Goal: Communication & Community: Share content

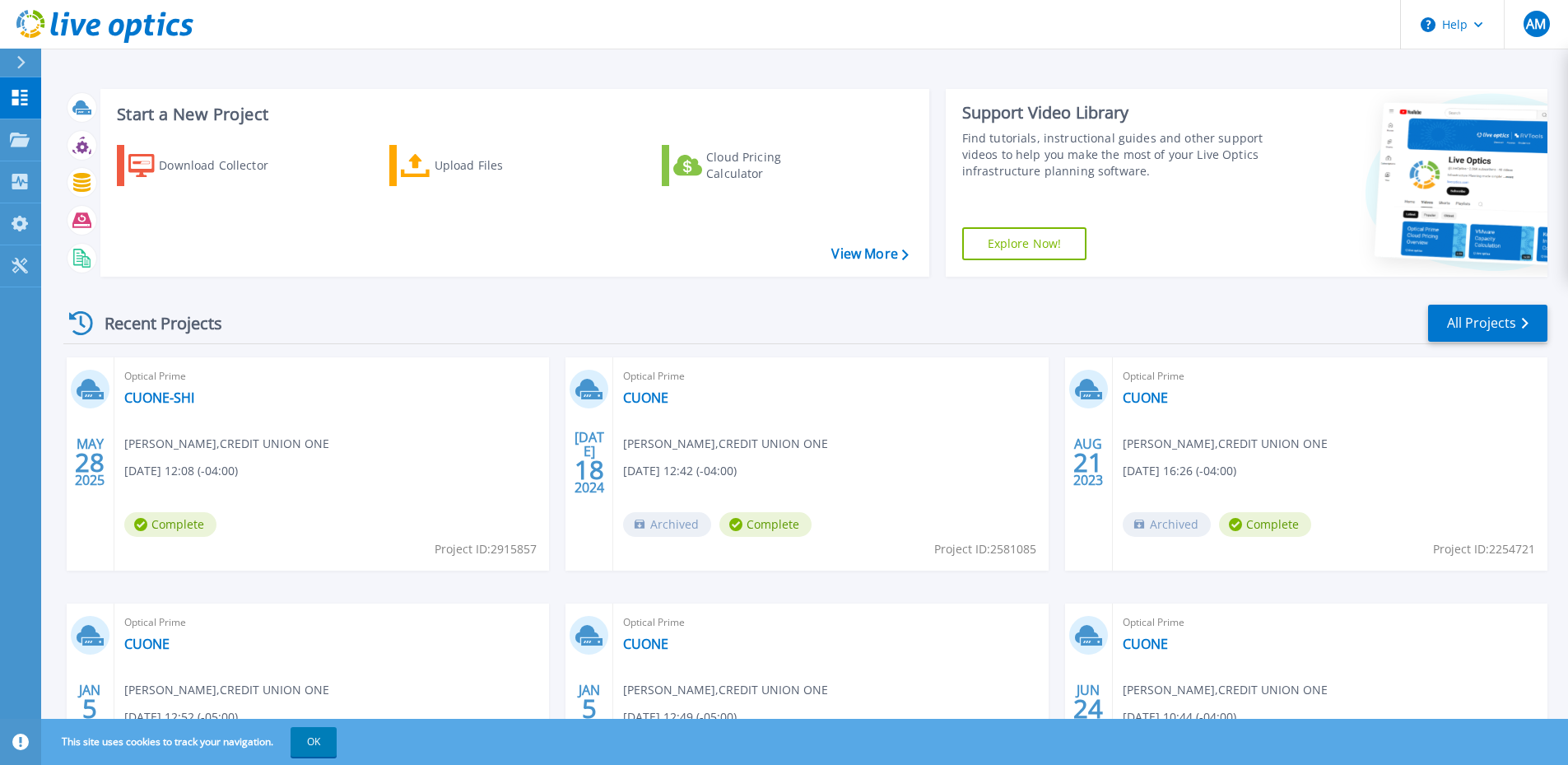
click at [95, 381] on icon at bounding box center [90, 389] width 28 height 26
click at [168, 400] on link "CUONE-SHI" at bounding box center [159, 398] width 70 height 17
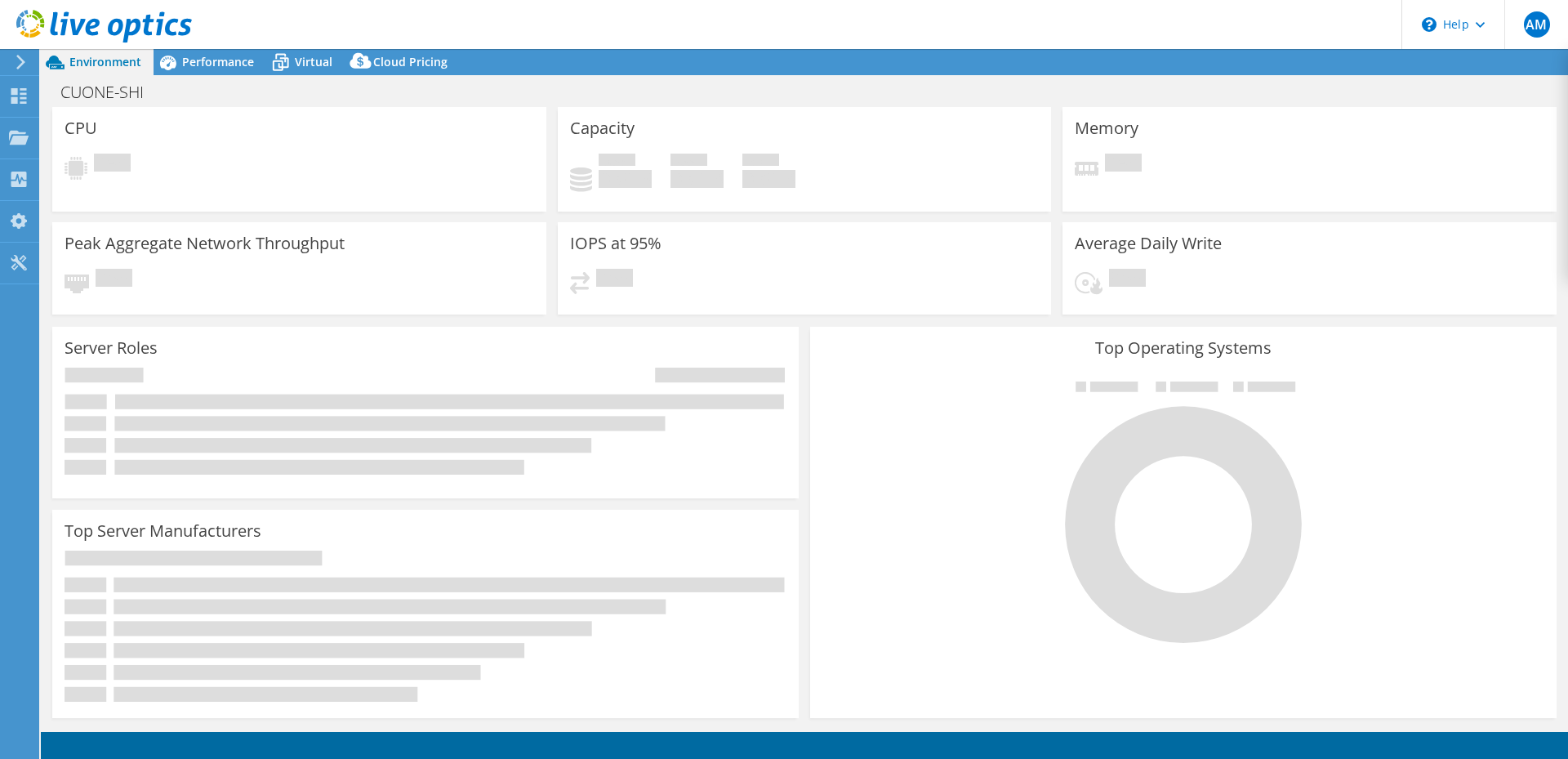
select select "USD"
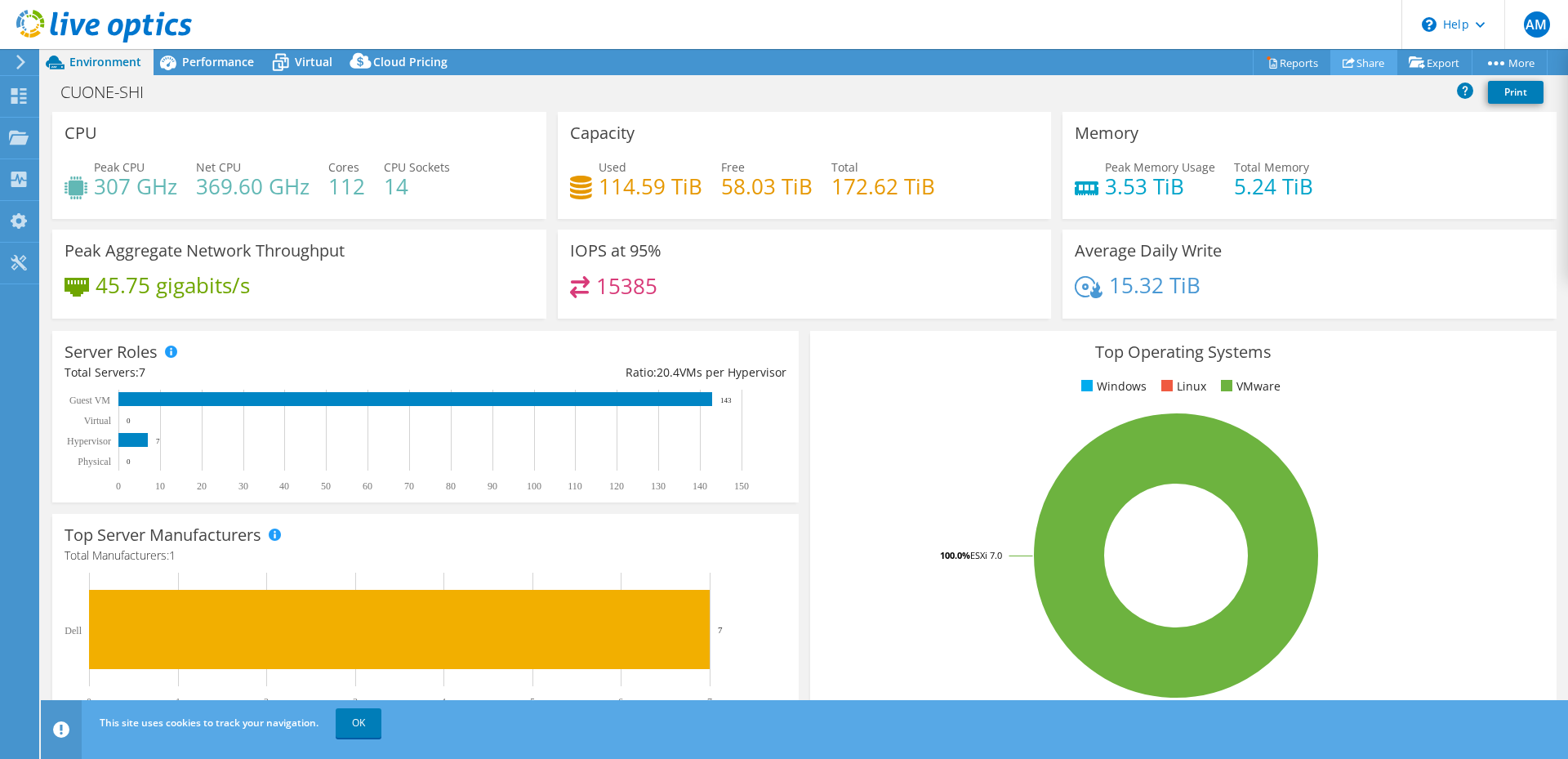
click at [1363, 56] on link "Share" at bounding box center [1364, 63] width 67 height 26
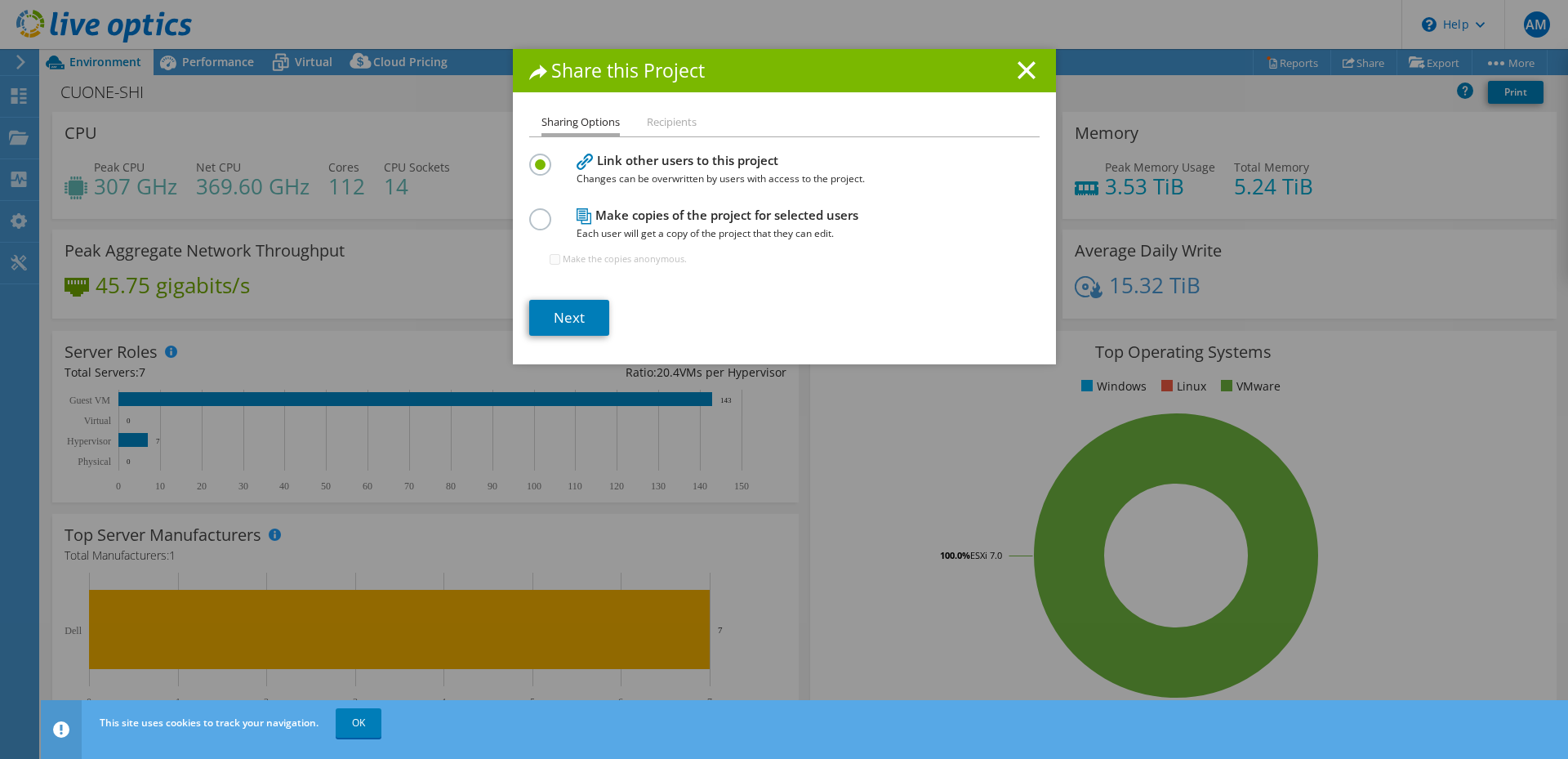
click at [674, 129] on li "Recipients" at bounding box center [672, 122] width 50 height 20
click at [681, 122] on li "Recipients" at bounding box center [672, 122] width 50 height 20
click at [577, 170] on icon at bounding box center [585, 161] width 17 height 17
click at [539, 212] on label at bounding box center [543, 210] width 28 height 4
click at [0, 0] on input "radio" at bounding box center [0, 0] width 0 height 0
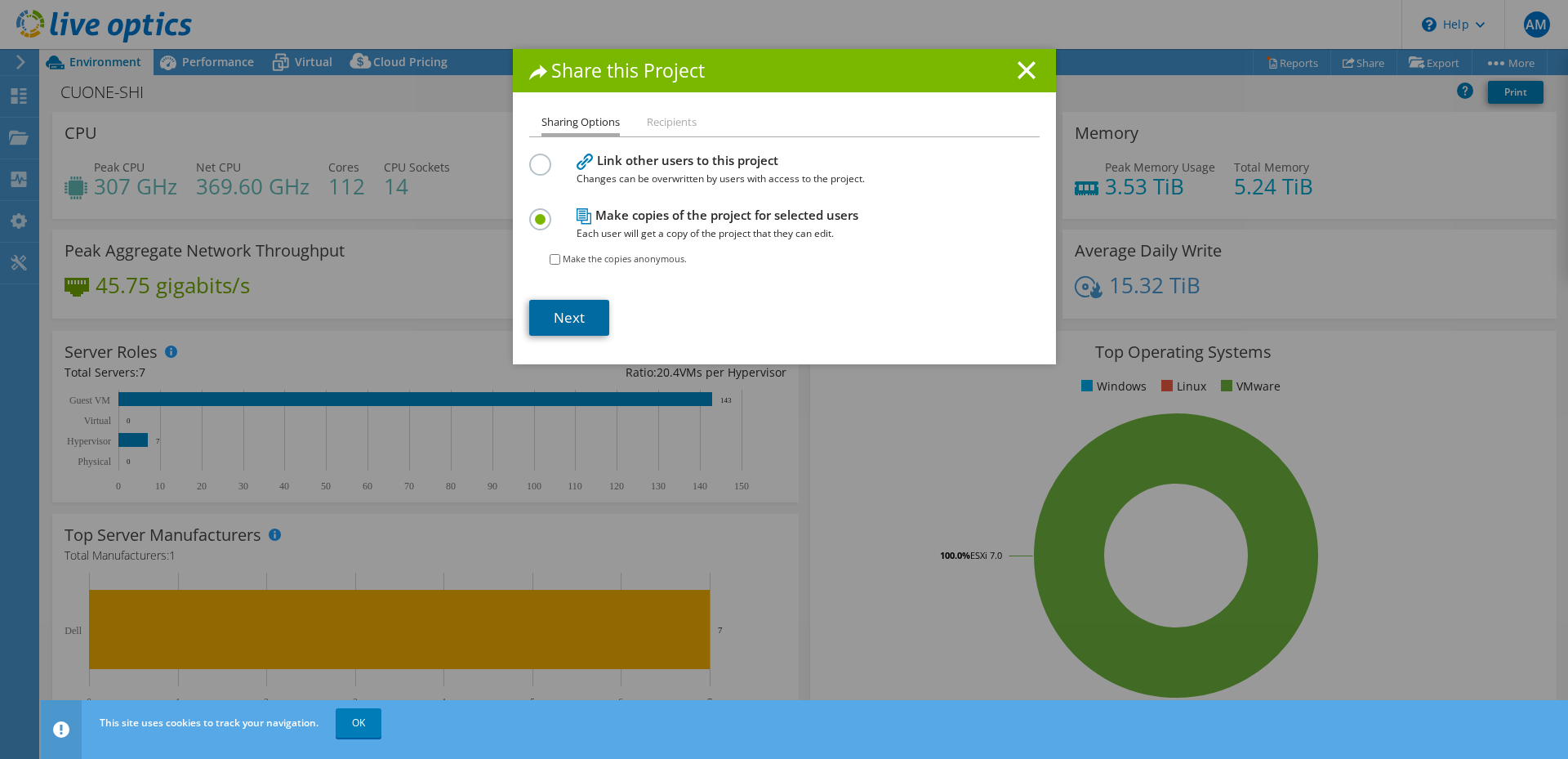
click at [581, 310] on link "Next" at bounding box center [569, 317] width 80 height 36
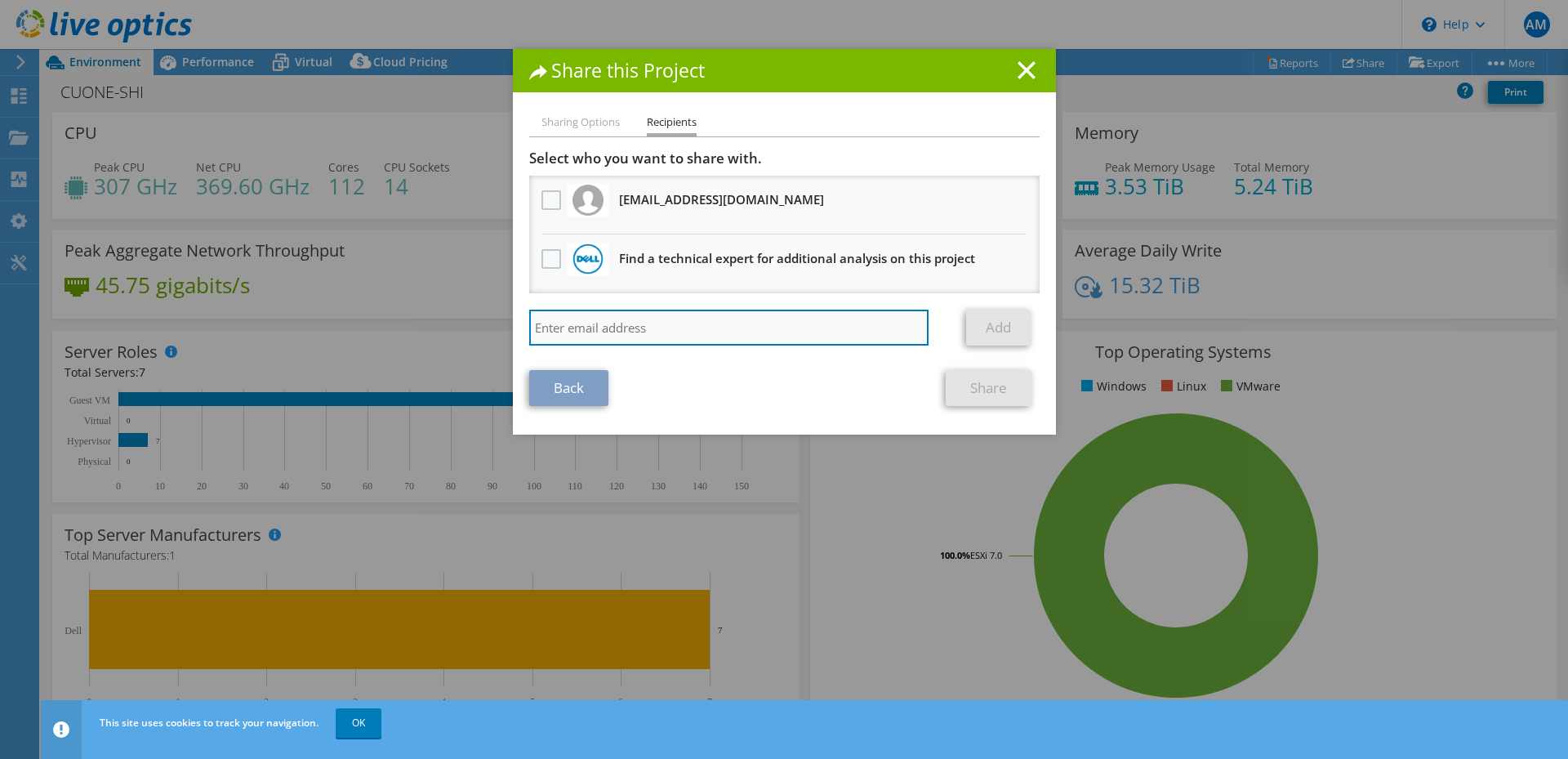
click at [644, 328] on input "search" at bounding box center [729, 328] width 401 height 36
click at [594, 325] on input "search" at bounding box center [729, 328] width 401 height 36
paste input "[PERSON_NAME];"
type input "[PERSON_NAME];"
drag, startPoint x: 650, startPoint y: 328, endPoint x: 279, endPoint y: 356, distance: 372.1
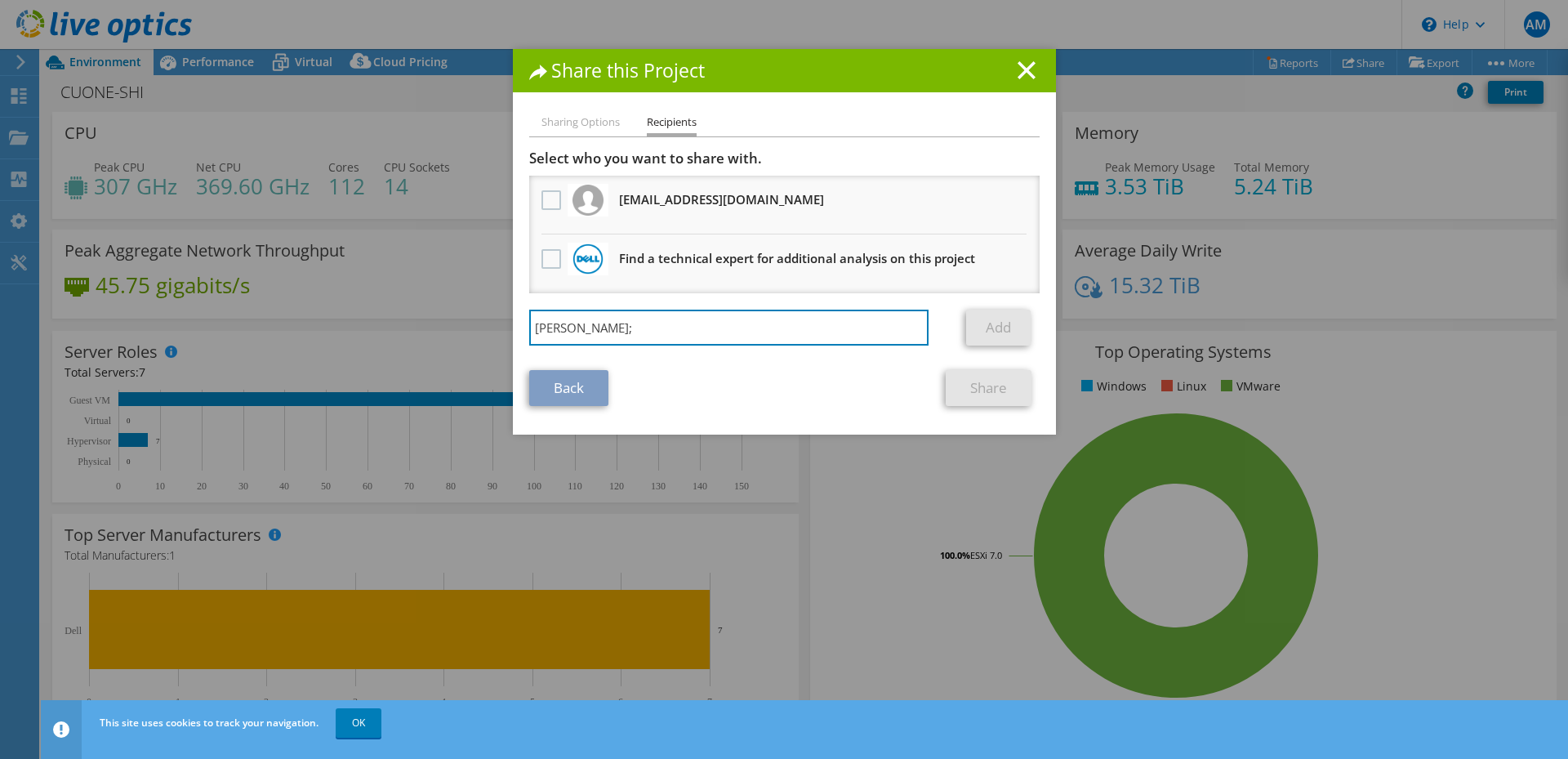
click at [279, 356] on div "Share this Project Sharing Options Recipients Link other users to this project …" at bounding box center [784, 380] width 1568 height 661
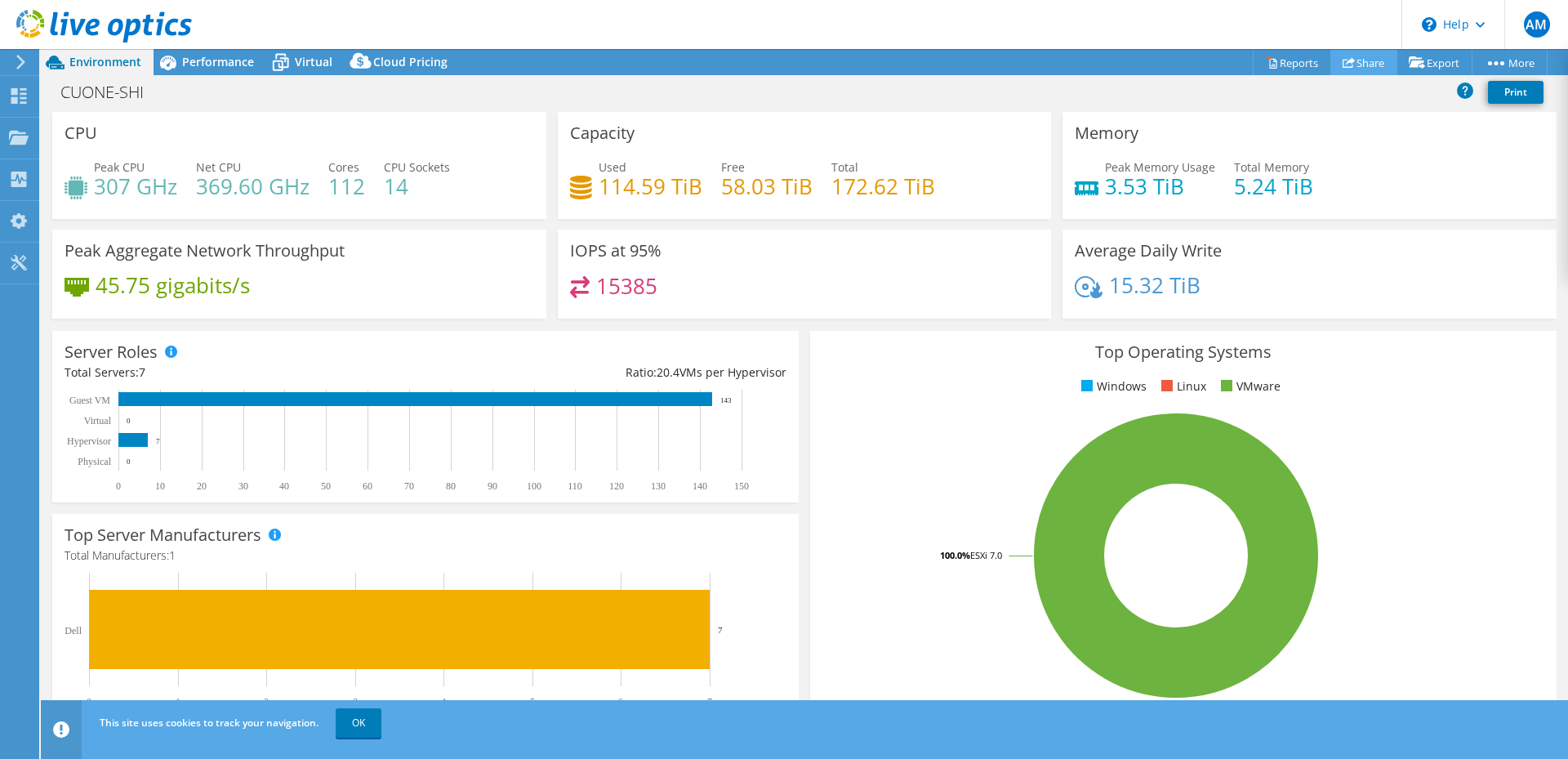
click at [1330, 65] on link "Share" at bounding box center [1364, 63] width 67 height 26
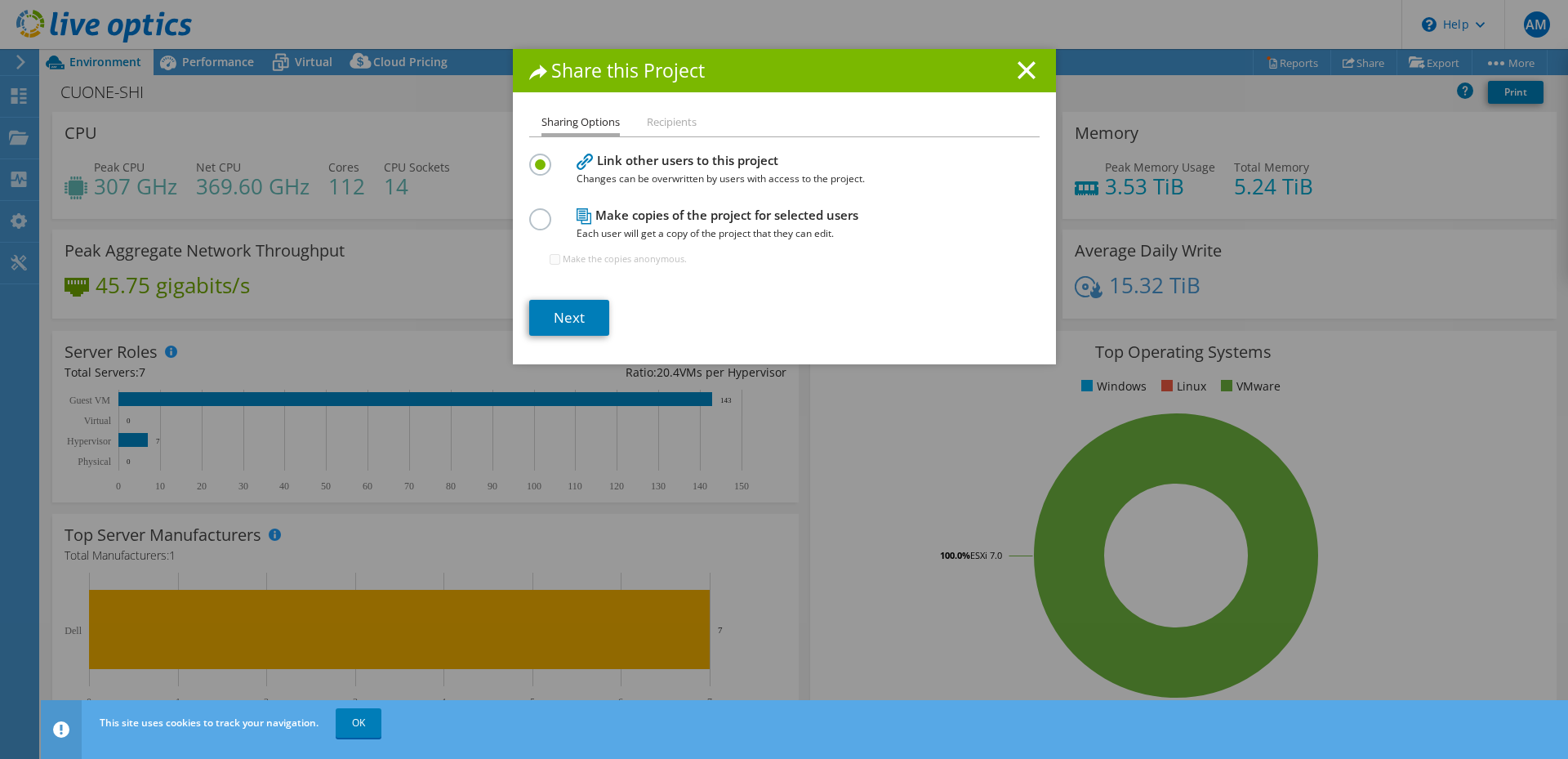
click at [557, 223] on div "Make copies of the project for selected users Each user will get a copy of the …" at bounding box center [784, 244] width 511 height 79
click at [548, 218] on div at bounding box center [543, 217] width 28 height 18
click at [543, 212] on label at bounding box center [543, 210] width 28 height 4
click at [0, 0] on input "radio" at bounding box center [0, 0] width 0 height 0
click at [564, 298] on section "Link other users to this project Changes can be overwritten by users with acces…" at bounding box center [784, 243] width 511 height 187
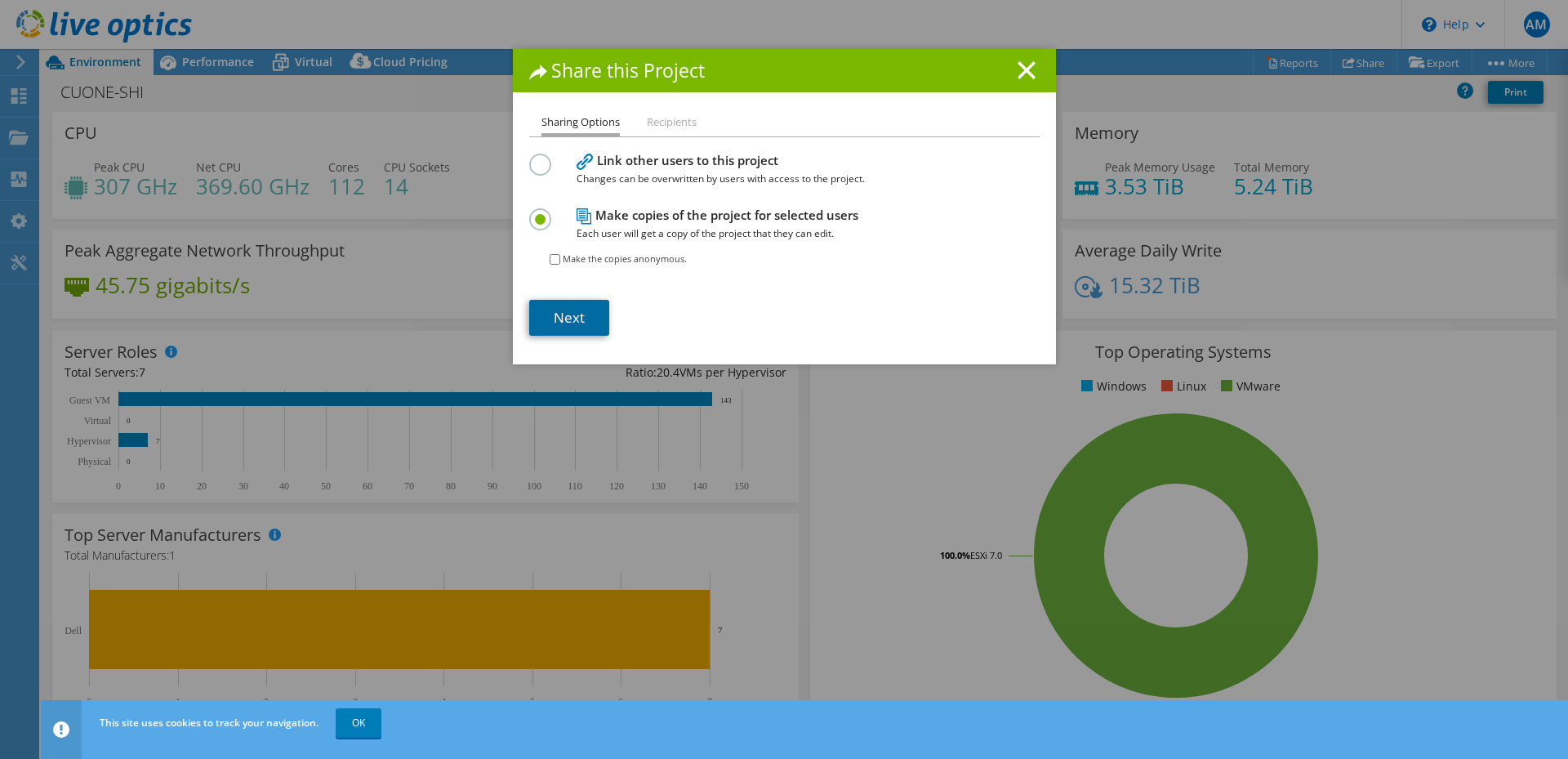
click at [568, 315] on link "Next" at bounding box center [569, 317] width 80 height 36
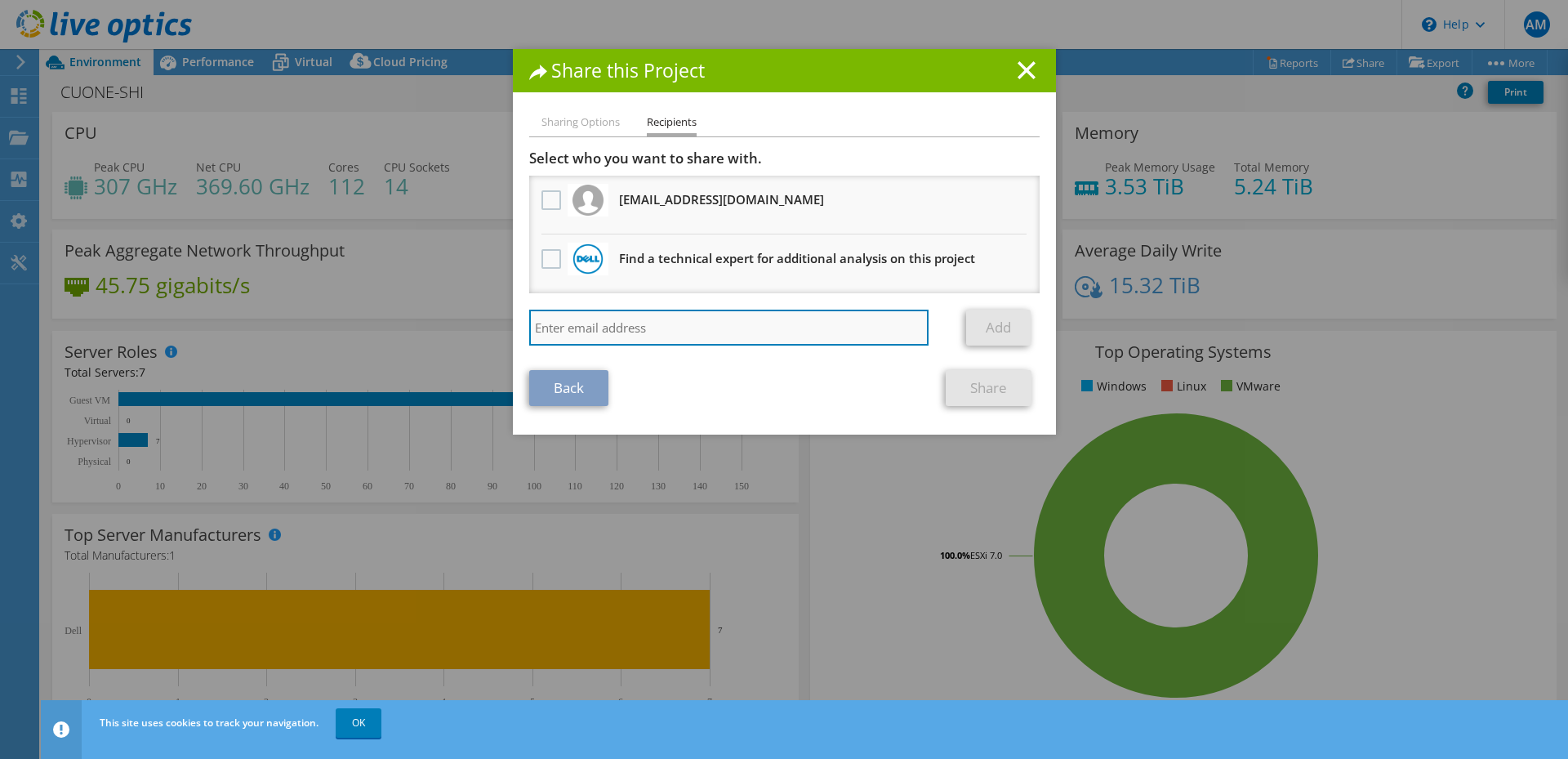
click at [604, 330] on input "search" at bounding box center [729, 328] width 401 height 36
paste input "[PERSON_NAME][EMAIL_ADDRESS][PERSON_NAME][DOMAIN_NAME]"
type input "[PERSON_NAME][EMAIL_ADDRESS][PERSON_NAME][DOMAIN_NAME]"
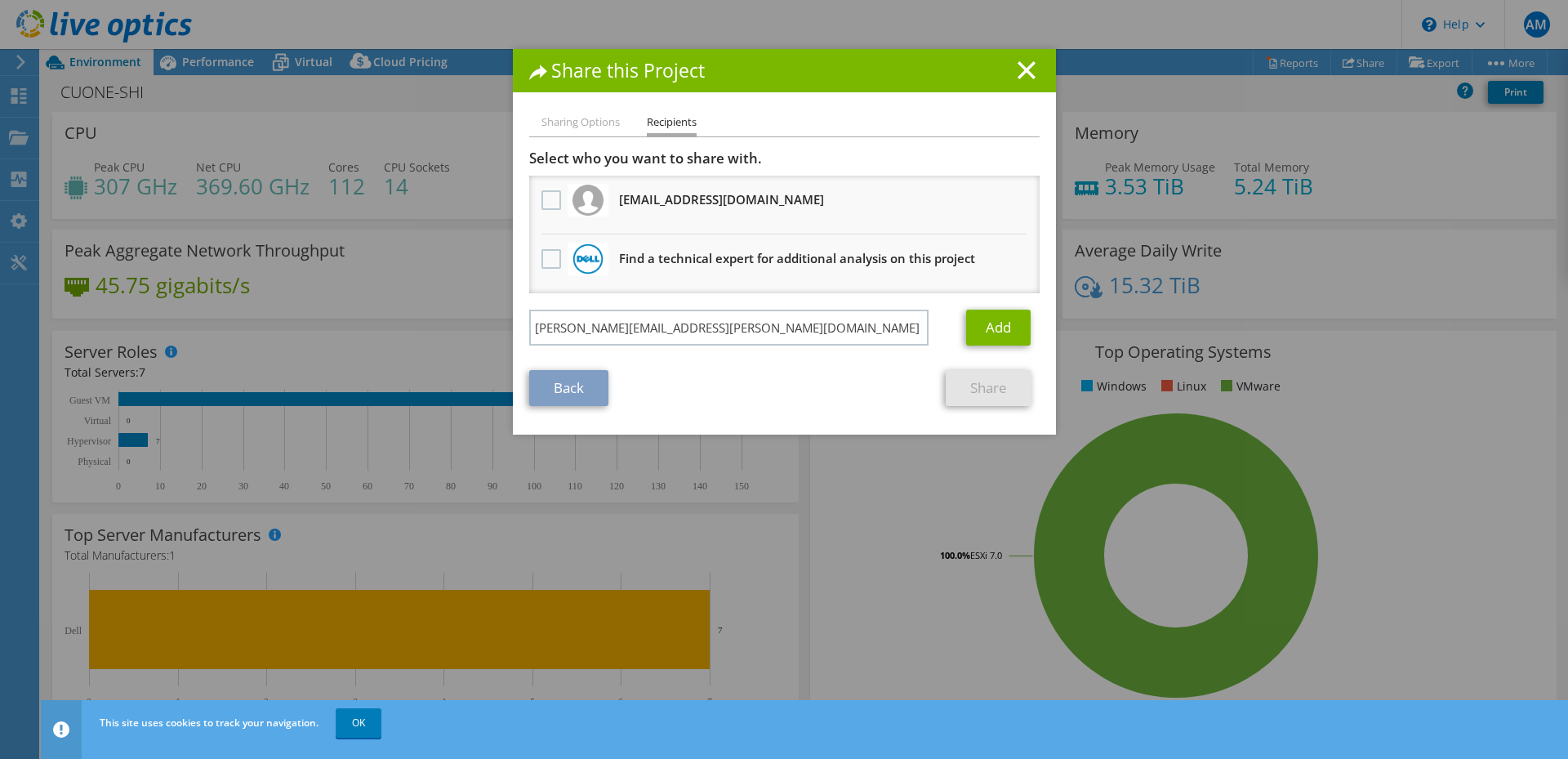
click at [827, 377] on div "Back Share" at bounding box center [784, 387] width 511 height 36
click at [987, 332] on link "Add" at bounding box center [997, 328] width 64 height 36
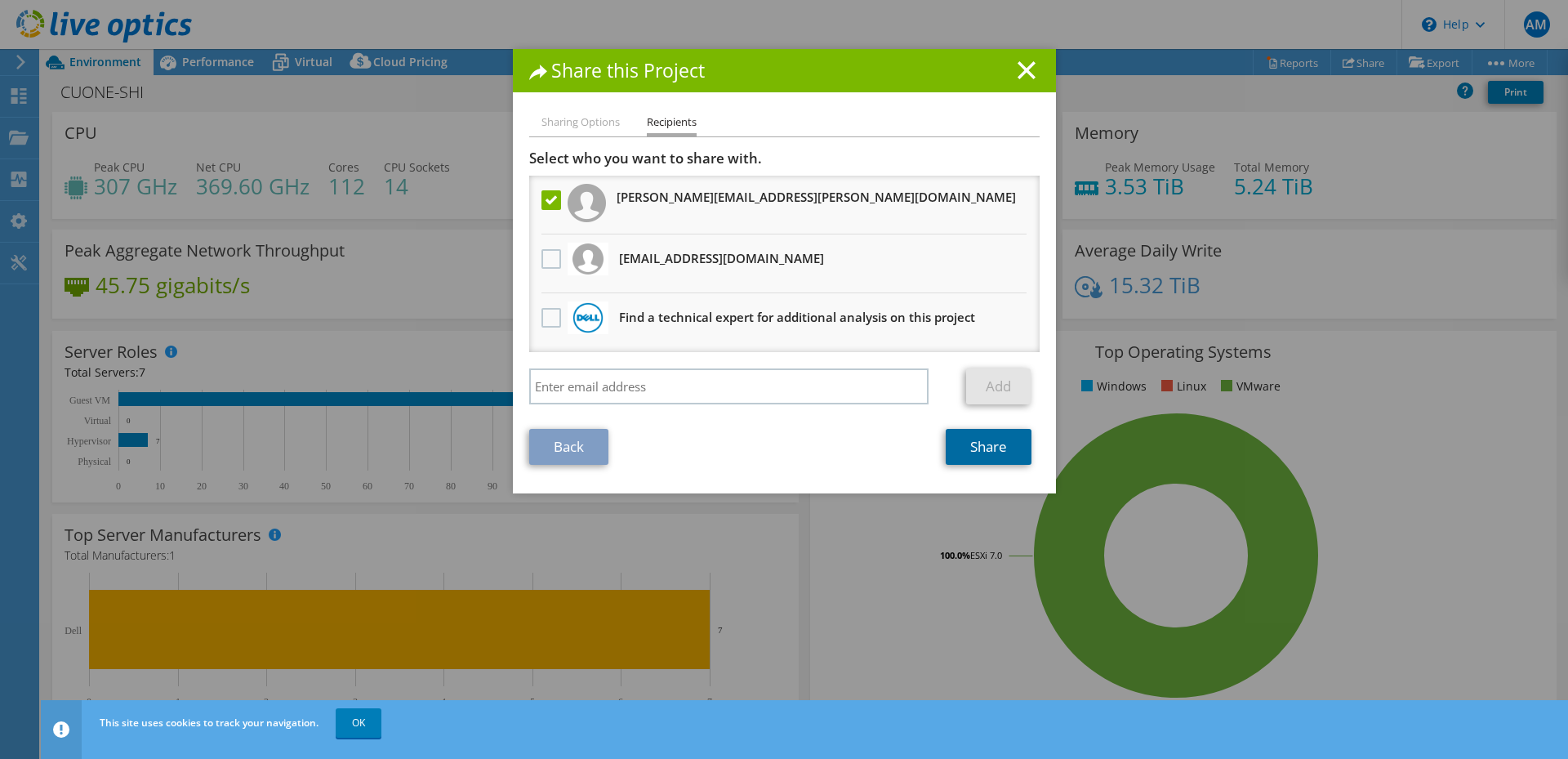
click at [984, 450] on link "Share" at bounding box center [988, 446] width 85 height 36
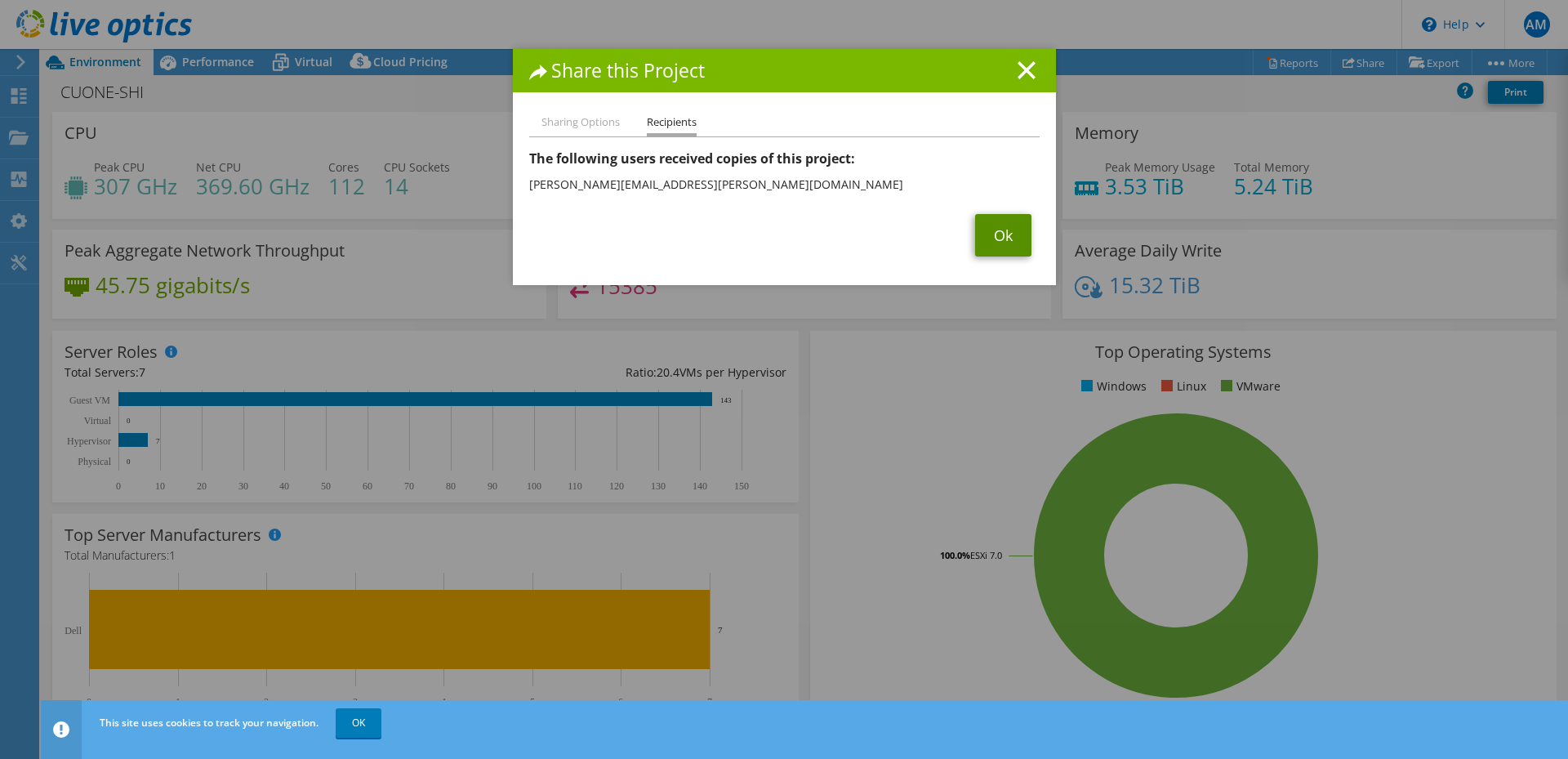
click at [998, 232] on link "Ok" at bounding box center [1004, 235] width 56 height 42
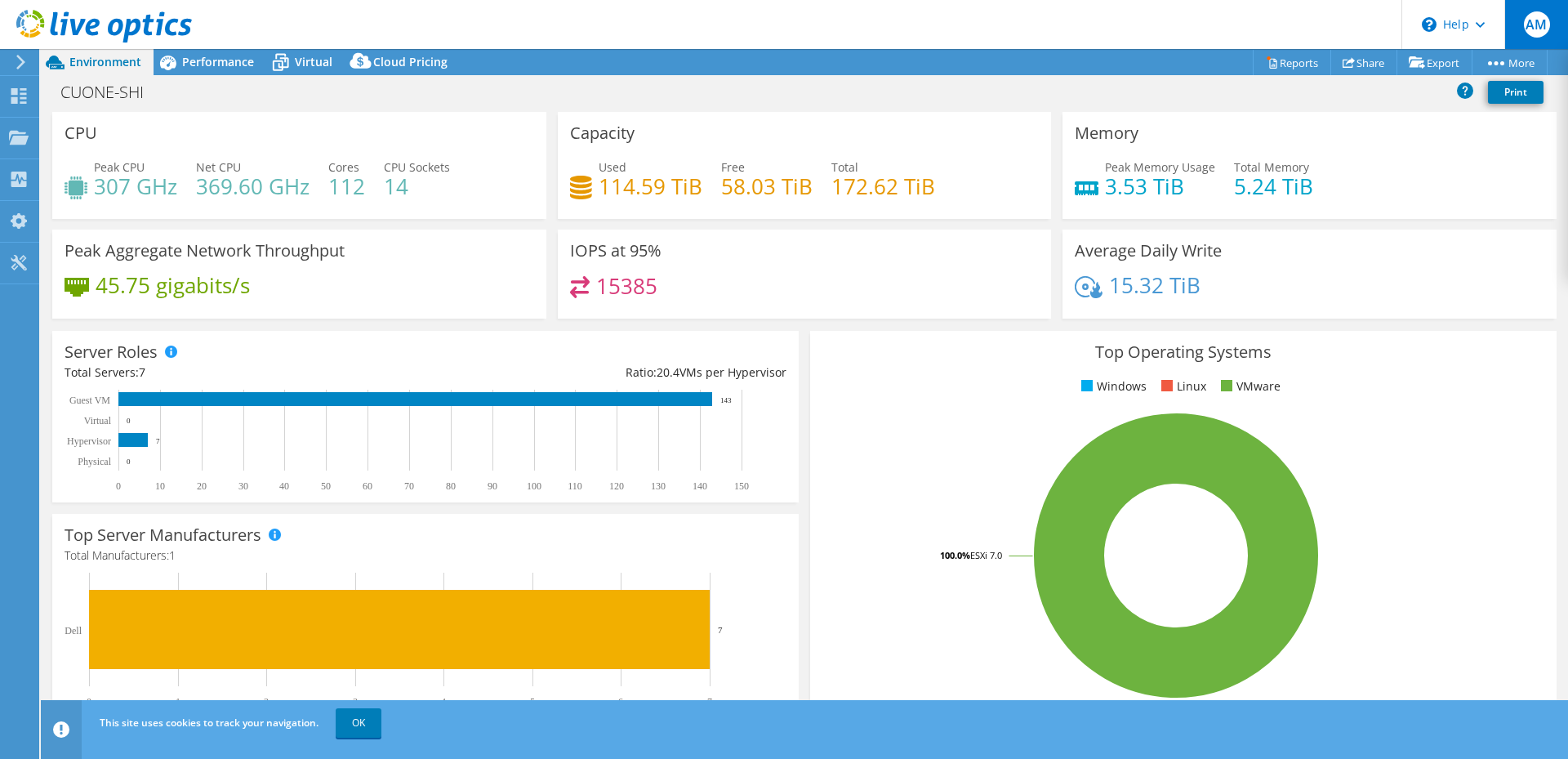
click at [1531, 20] on span "AM" at bounding box center [1537, 25] width 26 height 26
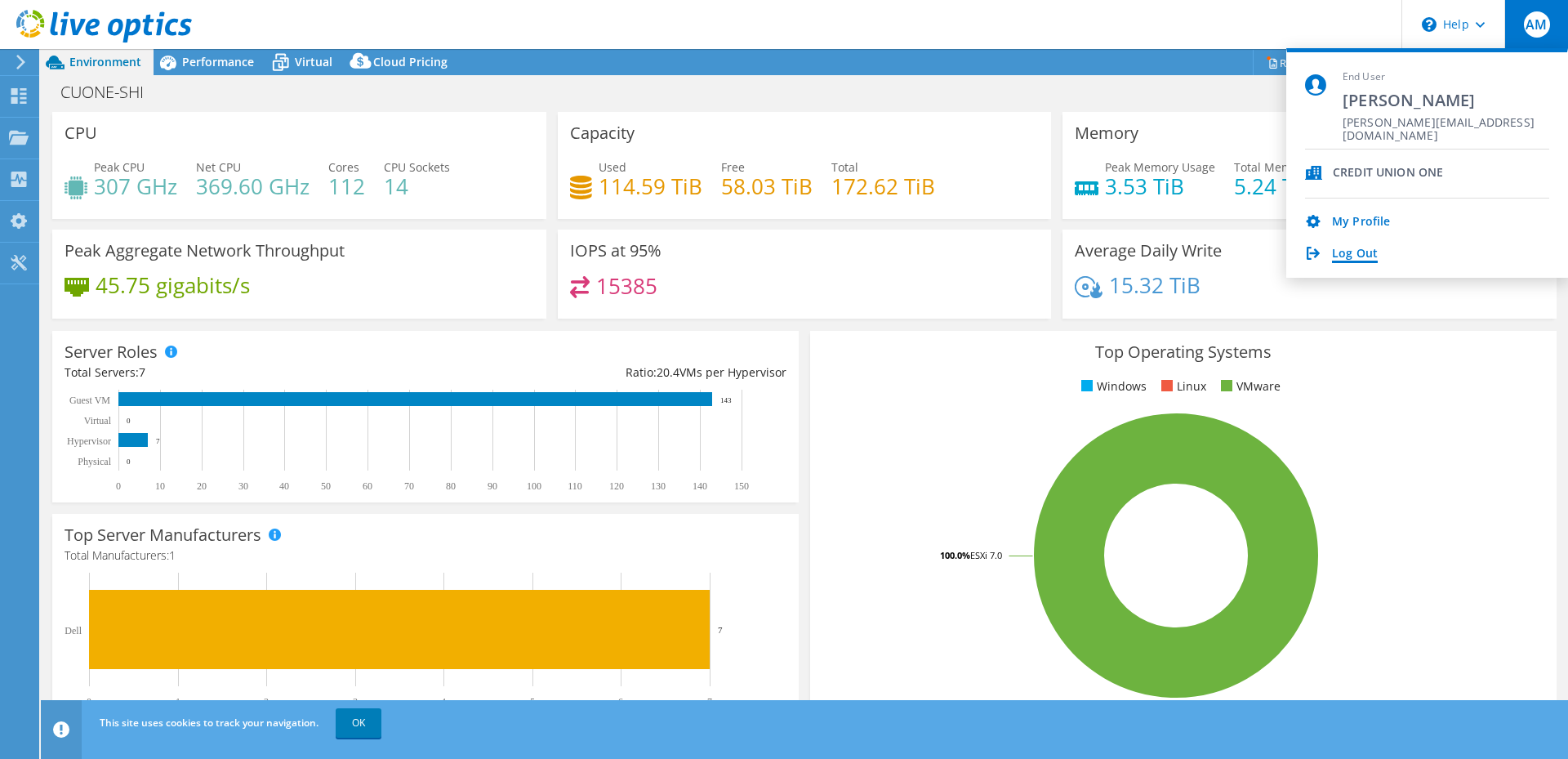
drag, startPoint x: 1361, startPoint y: 254, endPoint x: 1485, endPoint y: 45, distance: 243.0
click at [1362, 254] on link "Log Out" at bounding box center [1355, 254] width 46 height 16
